Goal: Task Accomplishment & Management: Manage account settings

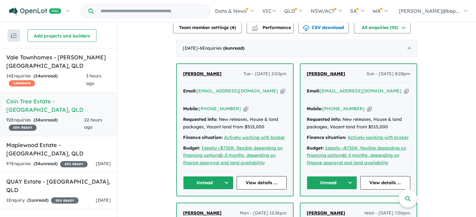
scroll to position [181, 0]
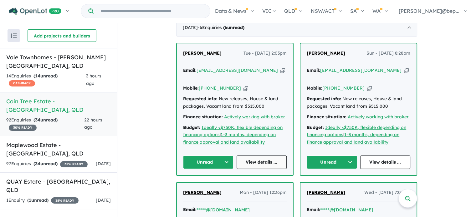
click at [264, 156] on link "View details ..." at bounding box center [261, 162] width 50 height 13
click at [61, 160] on div "97 Enquir ies ( 34 unread) 35 % READY" at bounding box center [46, 164] width 81 height 8
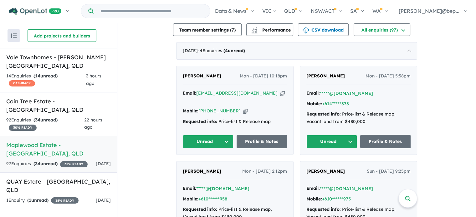
scroll to position [171, 0]
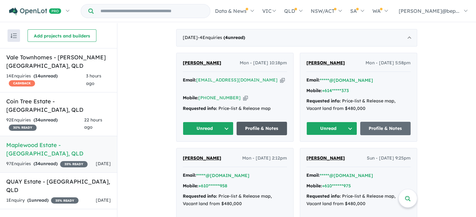
click at [268, 128] on link "Profile & Notes" at bounding box center [261, 128] width 51 height 13
click at [84, 73] on div "14 Enquir ies ( 14 unread) CASHBACK" at bounding box center [45, 80] width 79 height 15
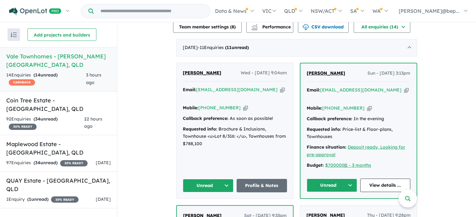
scroll to position [259, 0]
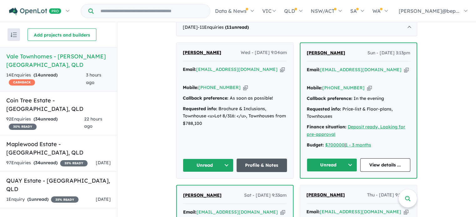
click at [254, 159] on link "Profile & Notes" at bounding box center [261, 165] width 51 height 13
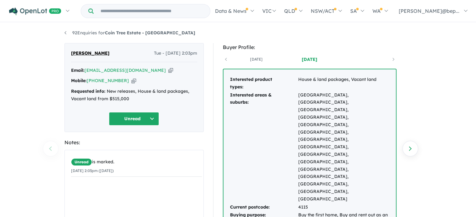
click at [168, 72] on icon "button" at bounding box center [170, 70] width 5 height 7
copy strong "Coin Tree Estate - [GEOGRAPHIC_DATA]"
drag, startPoint x: 167, startPoint y: 33, endPoint x: 107, endPoint y: 32, distance: 59.7
click at [107, 32] on ul "92 Enquiries for Coin Tree Estate - [GEOGRAPHIC_DATA]" at bounding box center [237, 33] width 347 height 8
click at [101, 95] on div "Requested info: New releases, House & land packages, Vacant land from $515,000" at bounding box center [134, 95] width 126 height 15
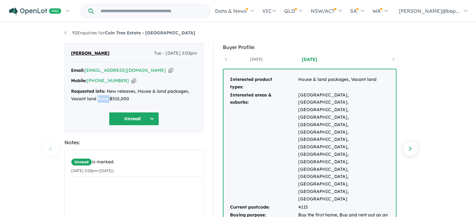
click at [101, 95] on div "Requested info: New releases, House & land packages, Vacant land from $515,000" at bounding box center [134, 95] width 126 height 15
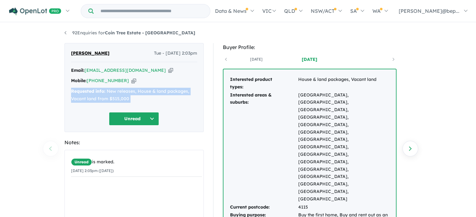
click at [101, 95] on div "Requested info: New releases, House & land packages, Vacant land from $515,000" at bounding box center [134, 95] width 126 height 15
copy div "Requested info: New releases, House & land packages, Vacant land from $515,000 …"
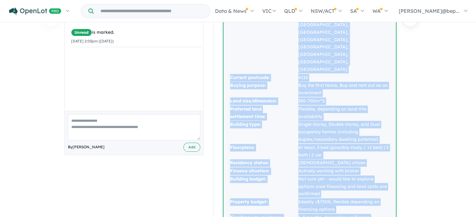
scroll to position [134, 0]
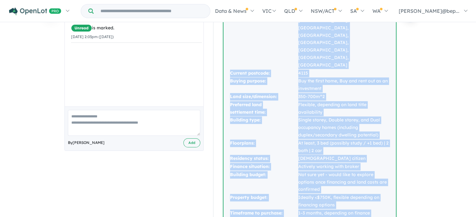
drag, startPoint x: 229, startPoint y: 80, endPoint x: 373, endPoint y: 145, distance: 157.7
click at [373, 145] on tbody "Interested product types: House & land packages, [GEOGRAPHIC_DATA] land Interes…" at bounding box center [309, 83] width 160 height 283
copy tbody "Loremipsum dolorsi ametc: Adipi & elit seddoeiu, Tempor inci Utlaboreet dolor &…"
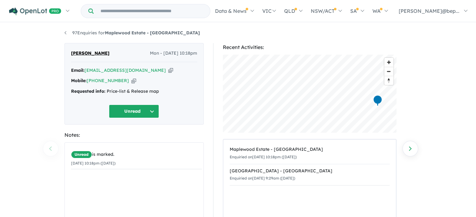
click at [168, 71] on icon "button" at bounding box center [170, 70] width 5 height 7
drag, startPoint x: 178, startPoint y: 34, endPoint x: 108, endPoint y: 30, distance: 70.1
click at [108, 30] on ul "97 Enquiries for Maplewood Estate - Wacol" at bounding box center [237, 33] width 347 height 8
copy strong "Maplewood Estate - Wacol"
click at [74, 89] on strong "Requested info:" at bounding box center [88, 91] width 34 height 6
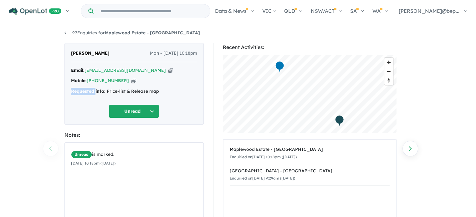
click at [74, 89] on strong "Requested info:" at bounding box center [88, 91] width 34 height 6
copy div "Requested info: Price-list & Release map Unread"
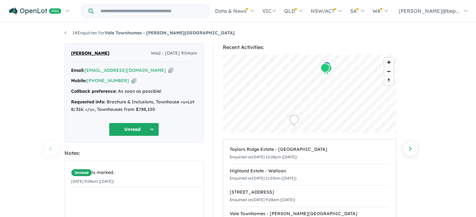
click at [168, 69] on icon "button" at bounding box center [170, 70] width 5 height 7
drag, startPoint x: 179, startPoint y: 34, endPoint x: 105, endPoint y: 35, distance: 73.2
click at [105, 35] on ul "14 Enquiries for Vale Townhomes - [PERSON_NAME][GEOGRAPHIC_DATA]" at bounding box center [237, 33] width 347 height 8
copy link "Vale Townhomes - [PERSON_NAME][GEOGRAPHIC_DATA]"
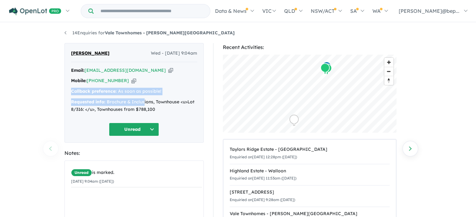
click at [95, 98] on div "Requested info: Brochure & Inclusions, Townhouse <u>Lot 8/316: </u>, Townhouses…" at bounding box center [134, 105] width 126 height 15
drag, startPoint x: 72, startPoint y: 91, endPoint x: 156, endPoint y: 107, distance: 86.0
click at [156, 107] on div "Email: [EMAIL_ADDRESS][DOMAIN_NAME] Copied! Mobile: [PHONE_NUMBER] Copied! Call…" at bounding box center [134, 92] width 126 height 50
copy div "Callback preference: As soon as possible! Requested info: Brochure & Inclusions…"
